Goal: Information Seeking & Learning: Learn about a topic

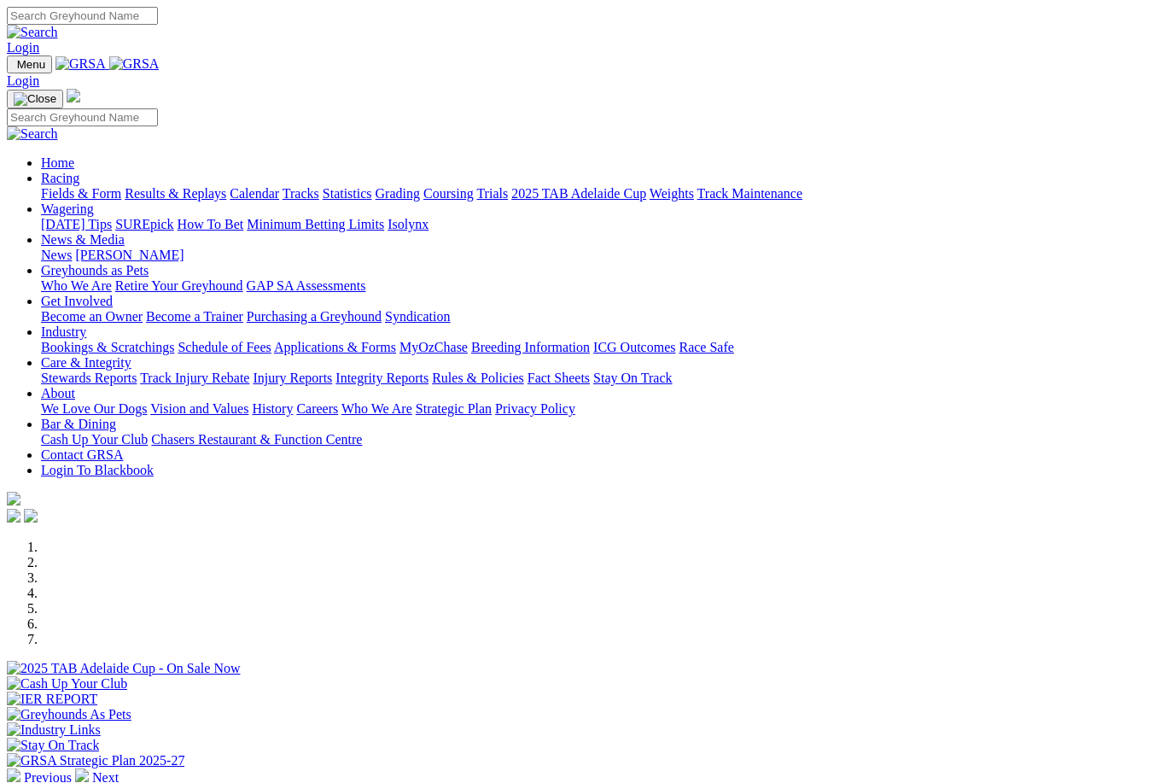
scroll to position [425, 0]
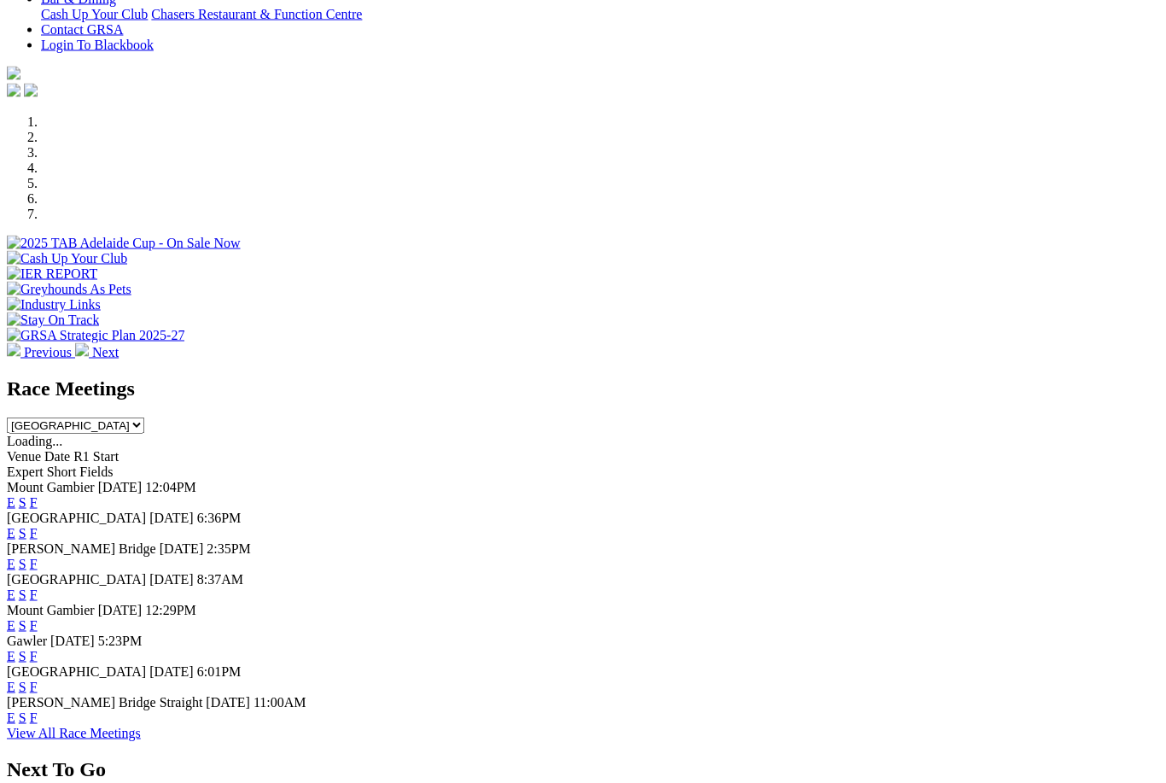
click at [67, 510] on span "[GEOGRAPHIC_DATA]" at bounding box center [76, 517] width 139 height 15
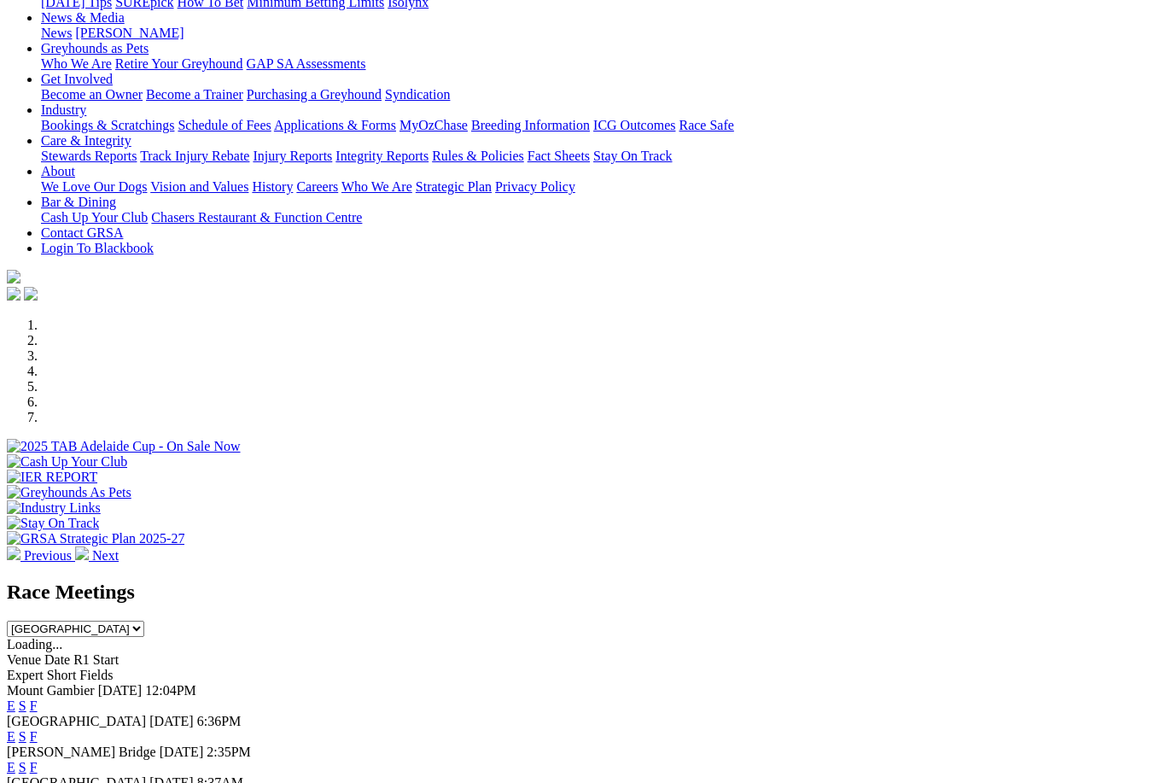
scroll to position [220, 0]
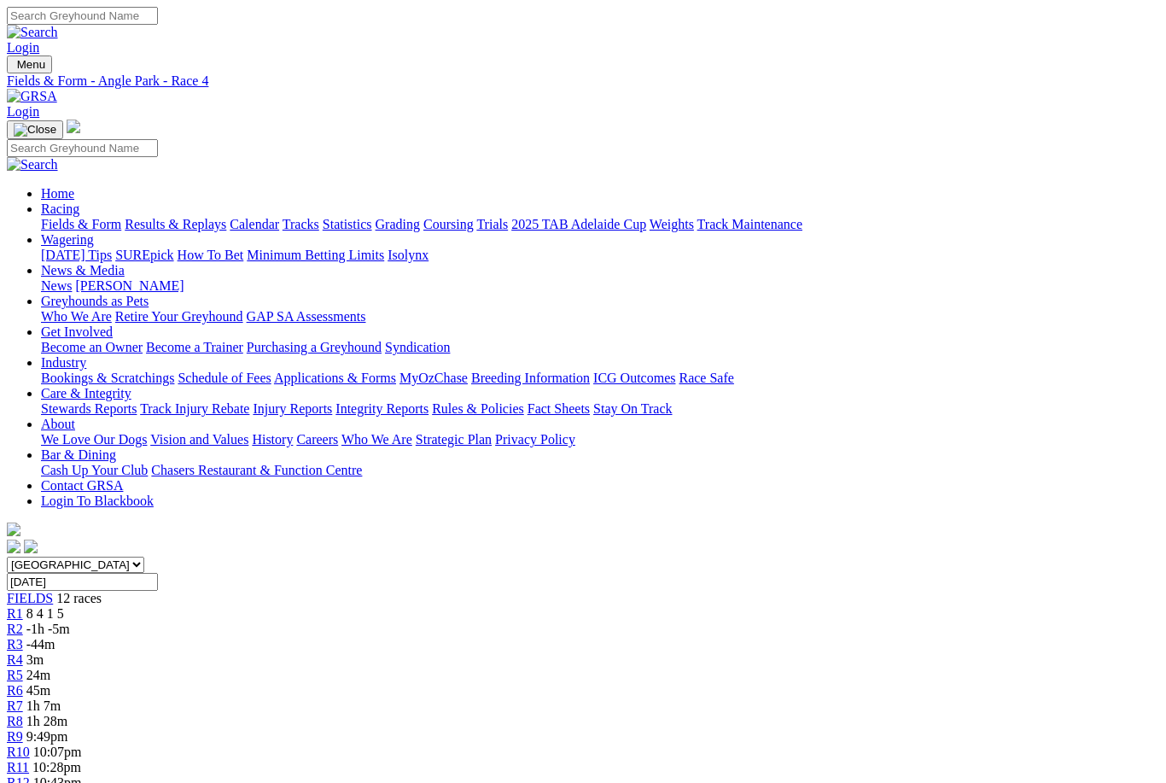
click at [23, 637] on span "R3" at bounding box center [15, 644] width 16 height 15
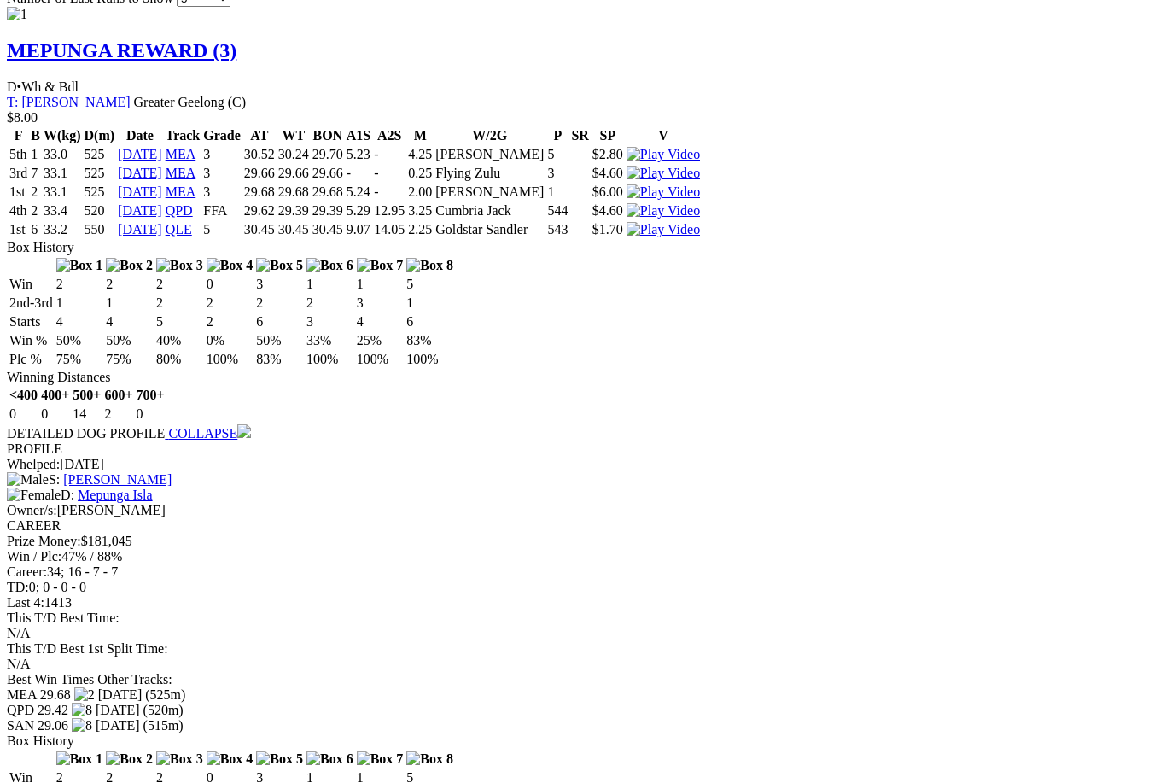
scroll to position [1890, 0]
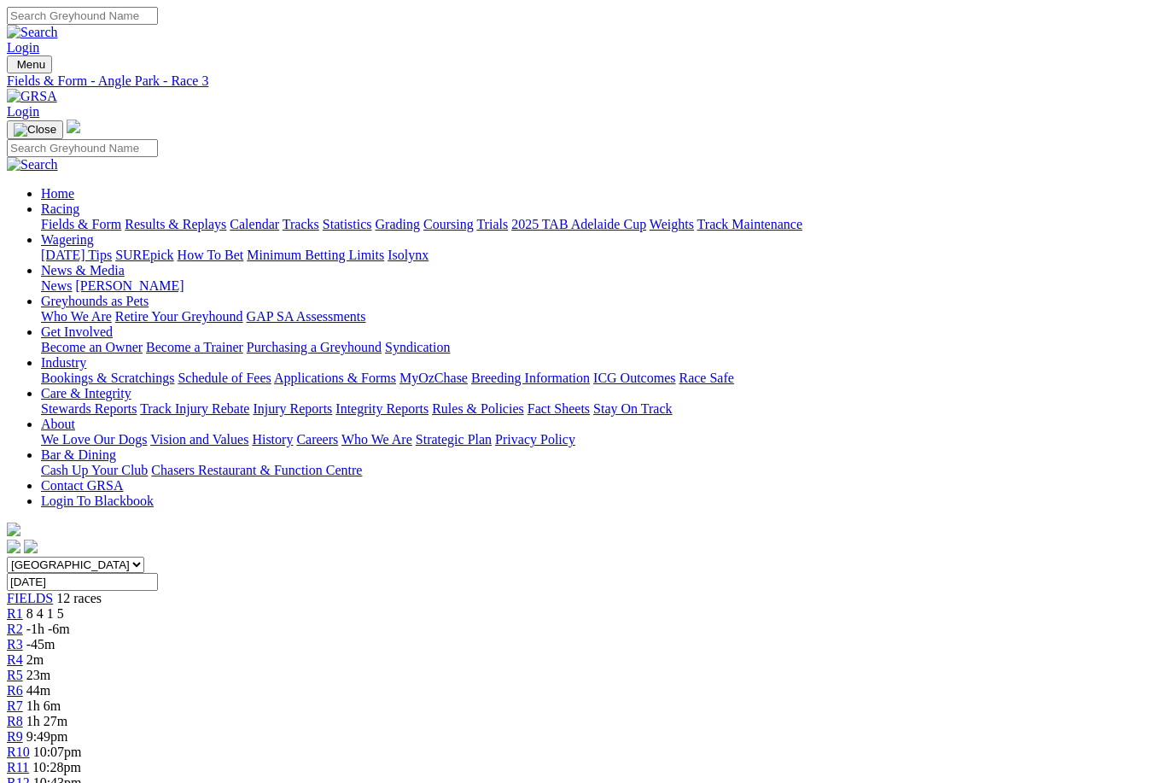
scroll to position [1946, 0]
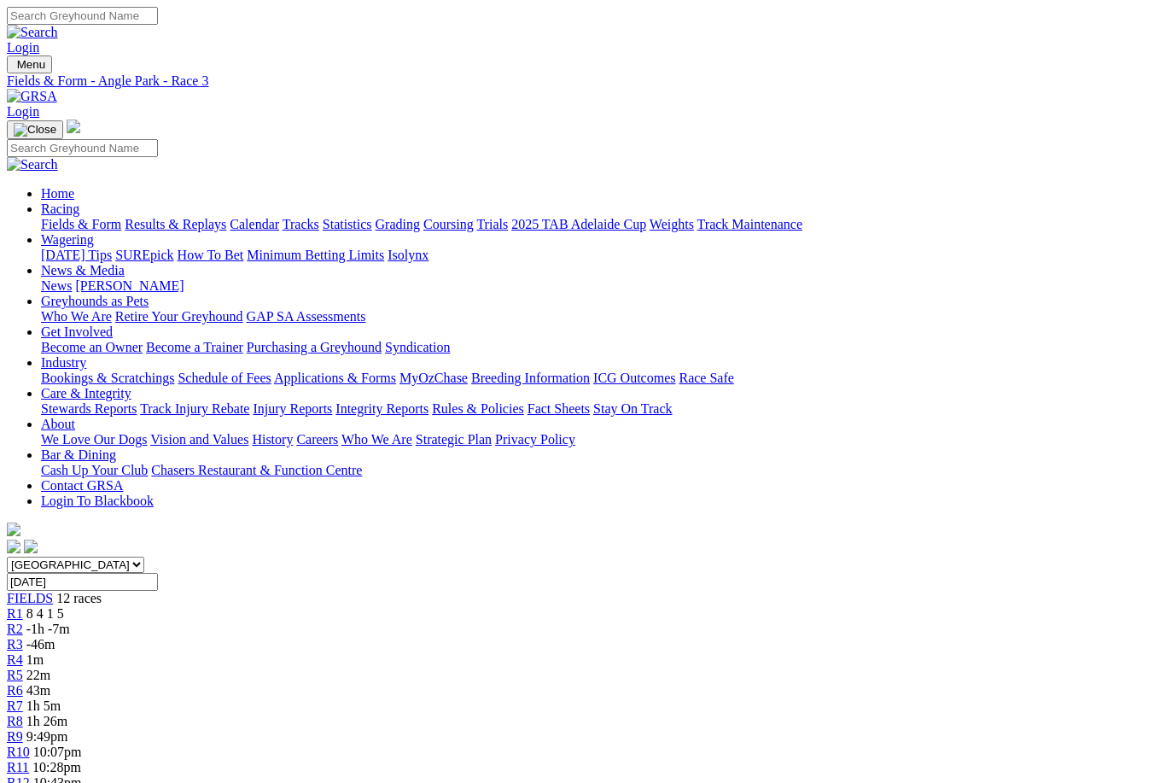
click at [23, 621] on span "R2" at bounding box center [15, 628] width 16 height 15
